Goal: Transaction & Acquisition: Purchase product/service

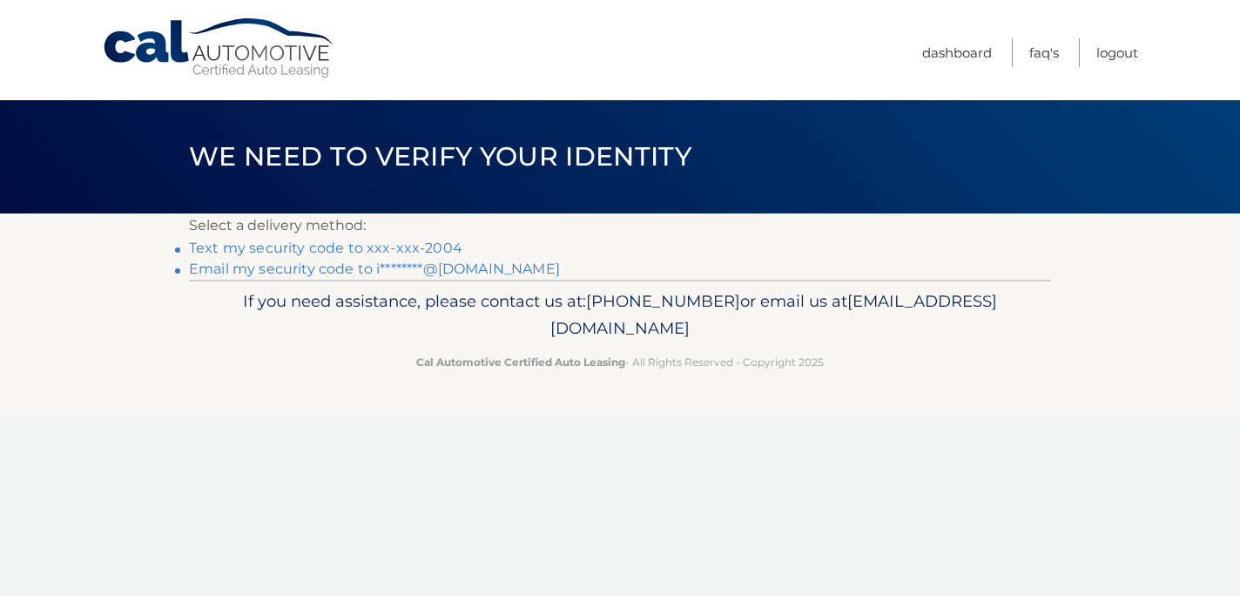
click at [356, 250] on link "Text my security code to xxx-xxx-2004" at bounding box center [325, 247] width 273 height 17
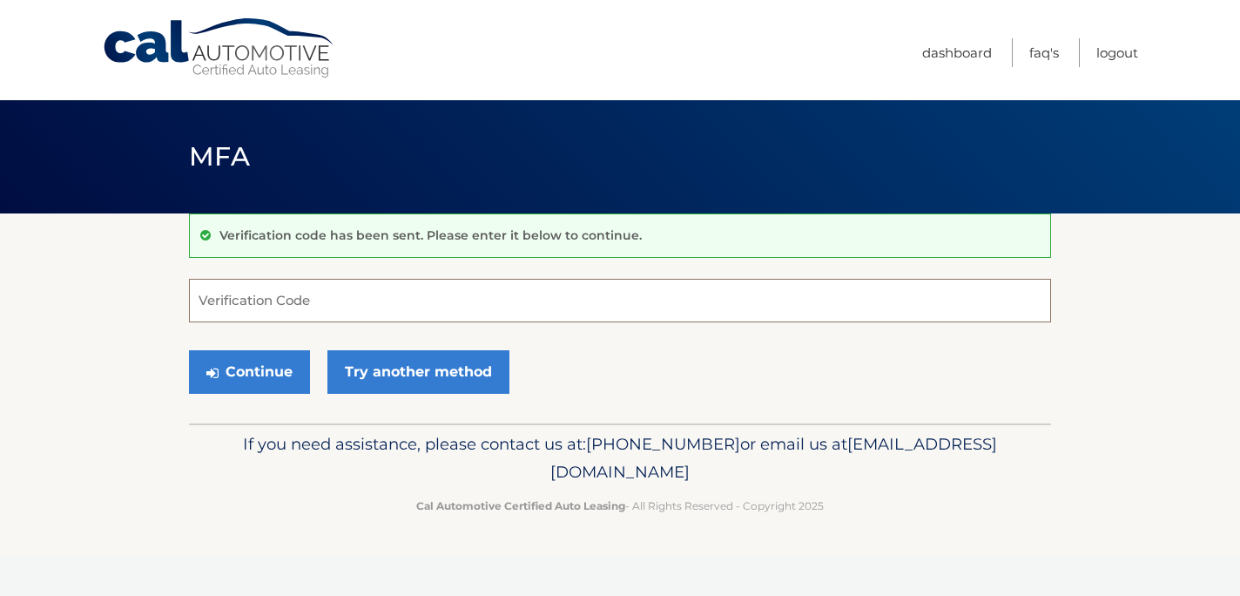
click at [304, 299] on input "Verification Code" at bounding box center [620, 301] width 862 height 44
paste input "662422"
type input "662422"
click at [270, 373] on button "Continue" at bounding box center [249, 372] width 121 height 44
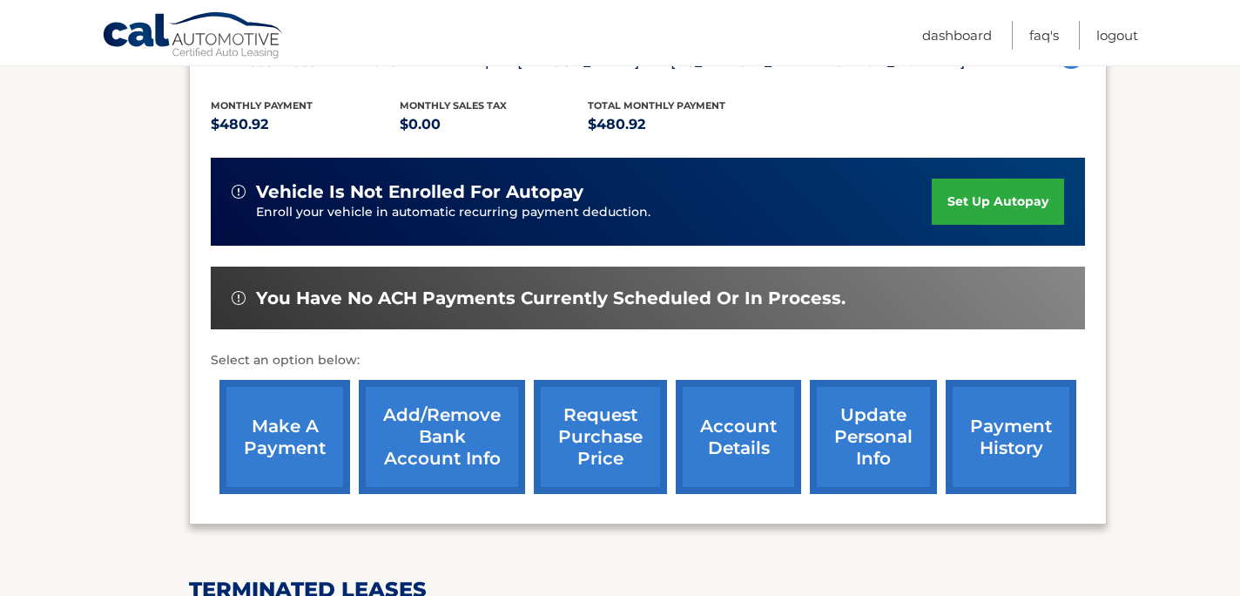
scroll to position [347, 0]
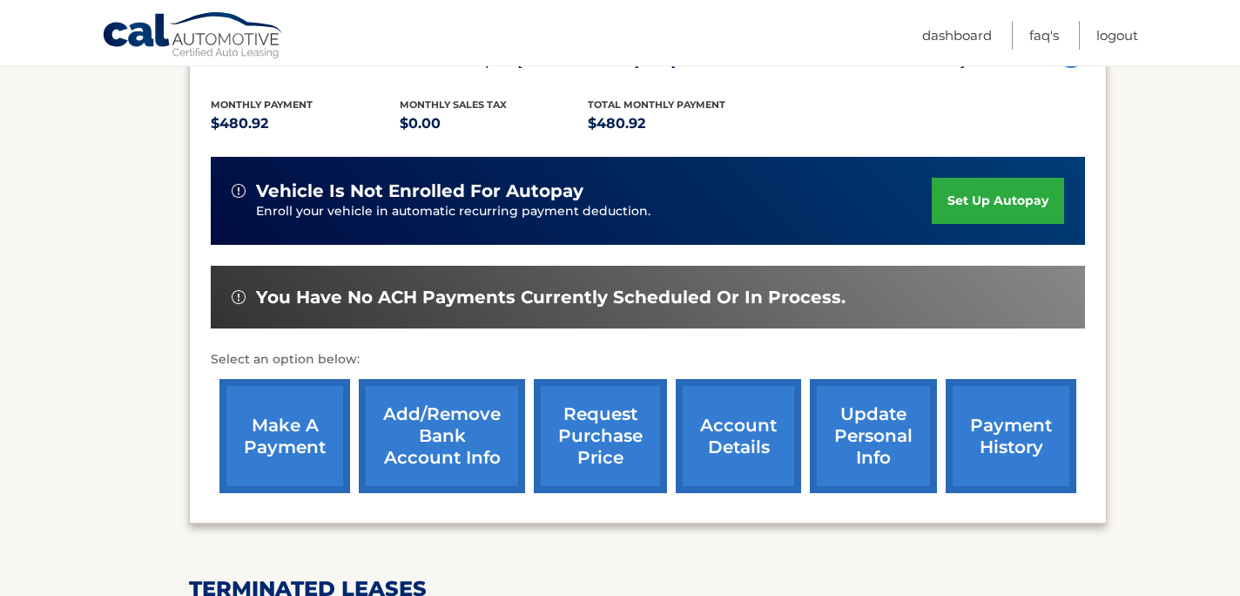
click at [300, 430] on link "make a payment" at bounding box center [284, 436] width 131 height 114
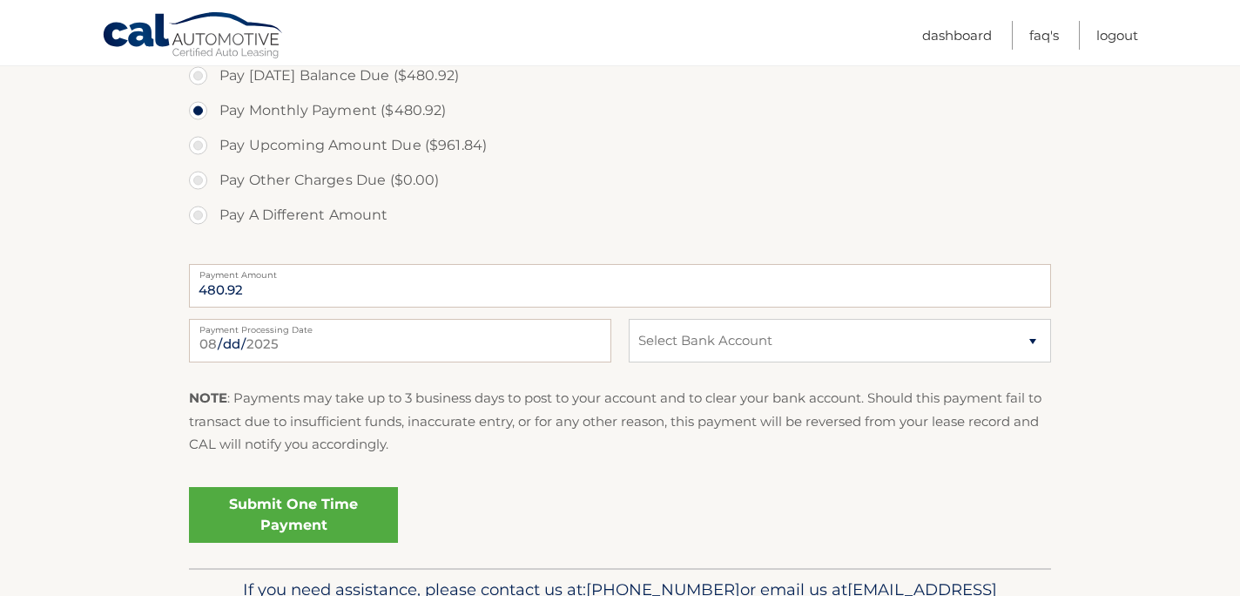
scroll to position [627, 0]
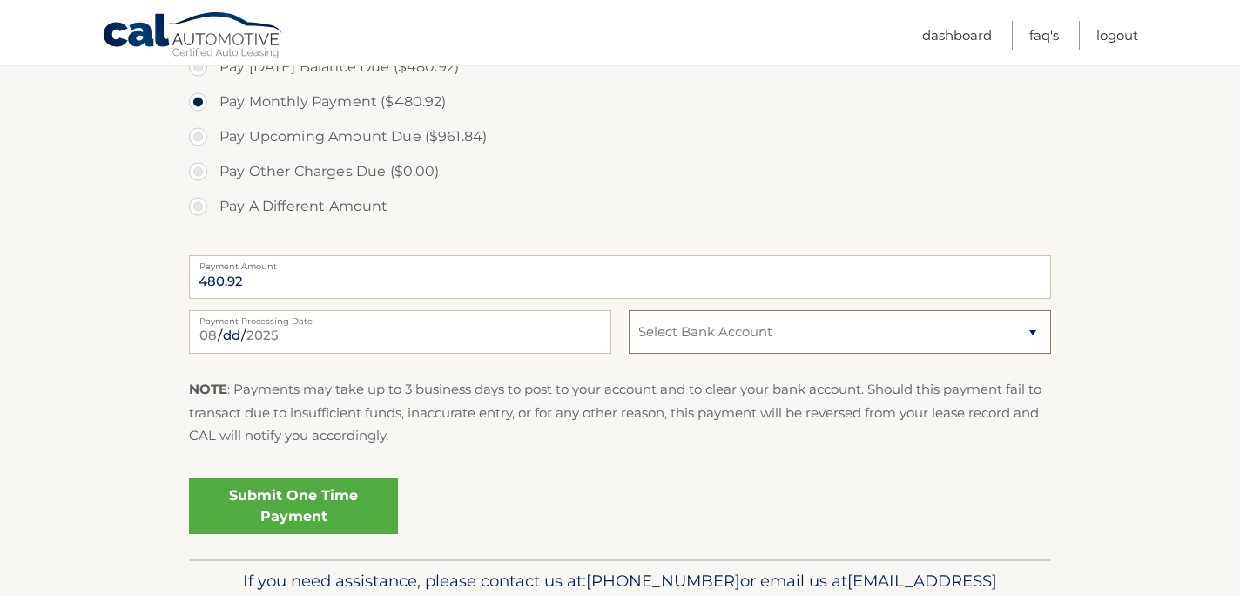
click at [732, 333] on select "Select Bank Account Checking JPMORGAN CHASE BANK, NA *****7757 Checking BANK OF…" at bounding box center [840, 332] width 422 height 44
select select "YzBlOTU2MmQtMDhkOC00M2MwLTgxZGEtNTViNTg4NDZjNTMx"
click at [297, 493] on link "Submit One Time Payment" at bounding box center [293, 506] width 209 height 56
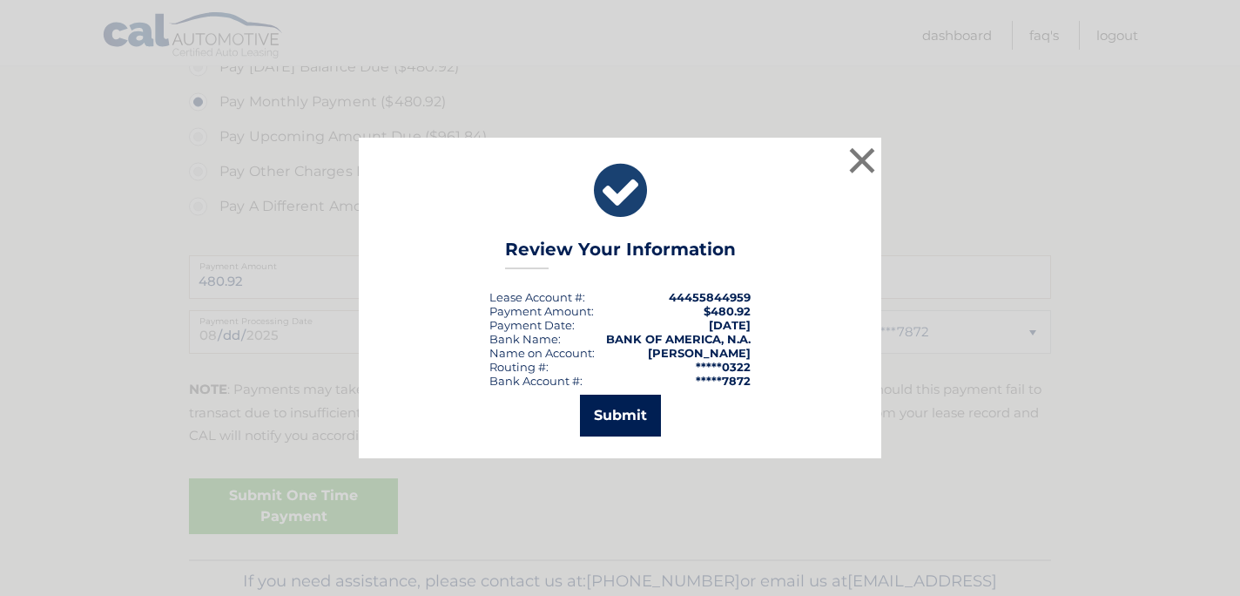
click at [608, 415] on button "Submit" at bounding box center [620, 416] width 81 height 42
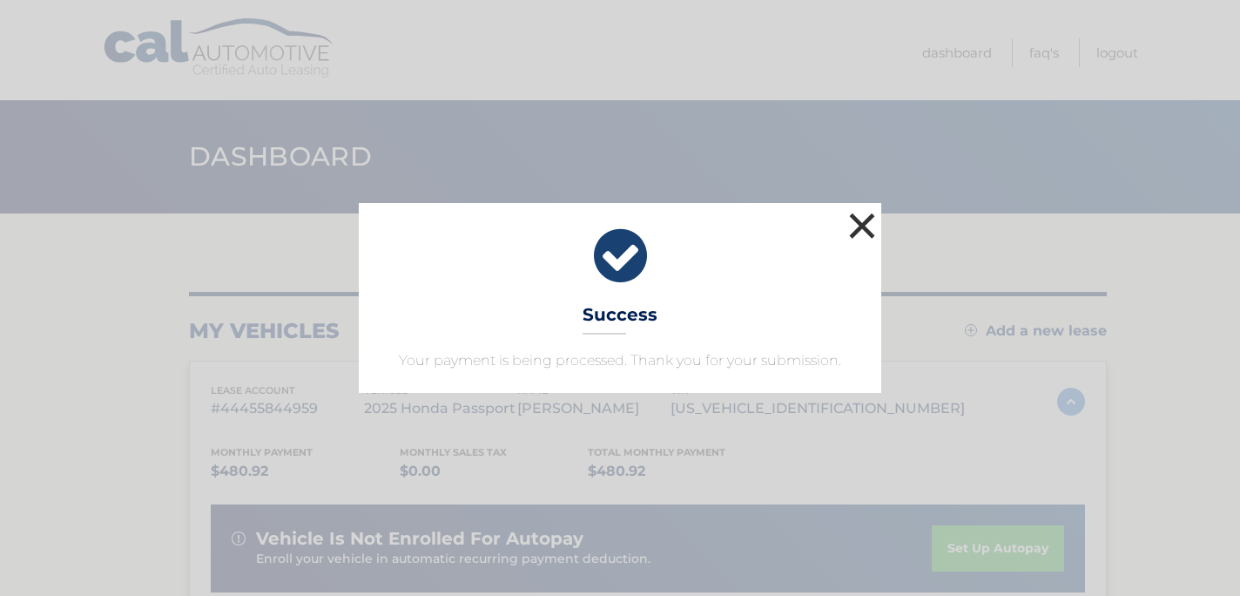
click at [861, 219] on button "×" at bounding box center [862, 225] width 35 height 35
